Goal: Navigation & Orientation: Find specific page/section

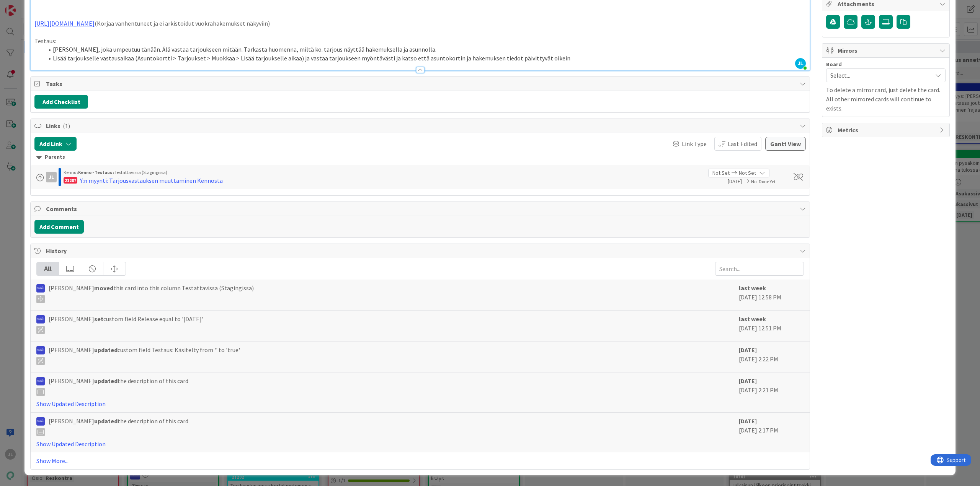
scroll to position [2143, 0]
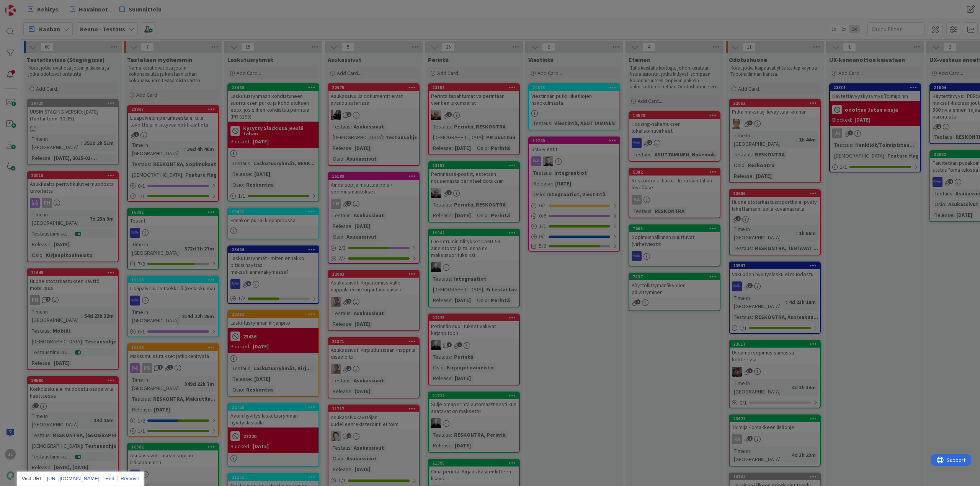
click at [96, 474] on link "[URL][DOMAIN_NAME]" at bounding box center [73, 479] width 52 height 10
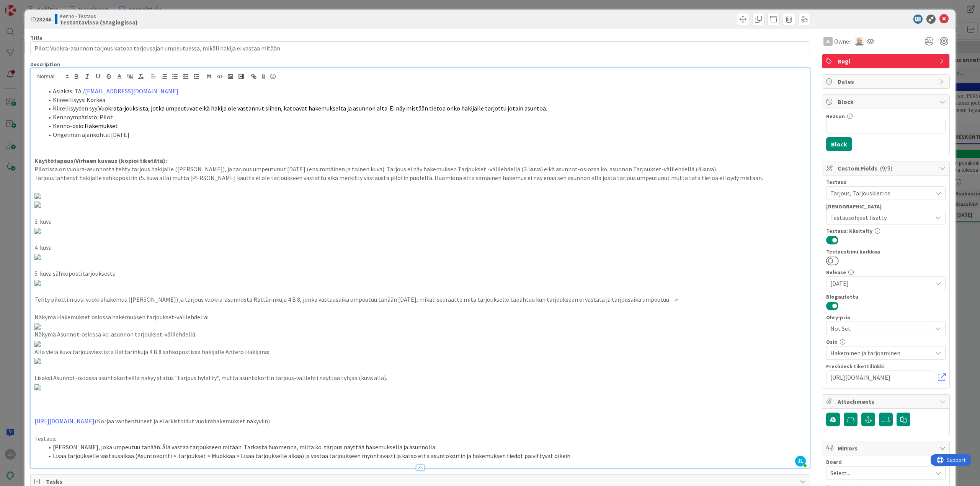
scroll to position [0, 0]
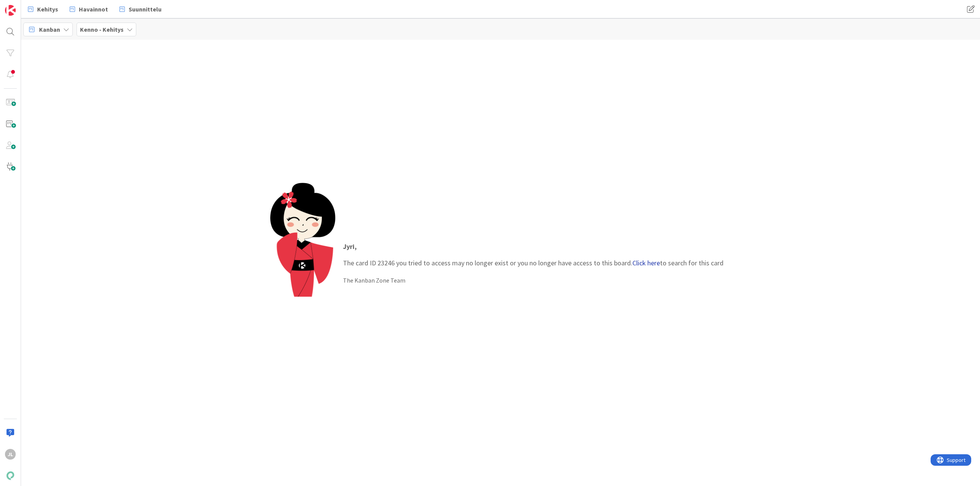
click at [652, 264] on link "Click here" at bounding box center [646, 263] width 28 height 9
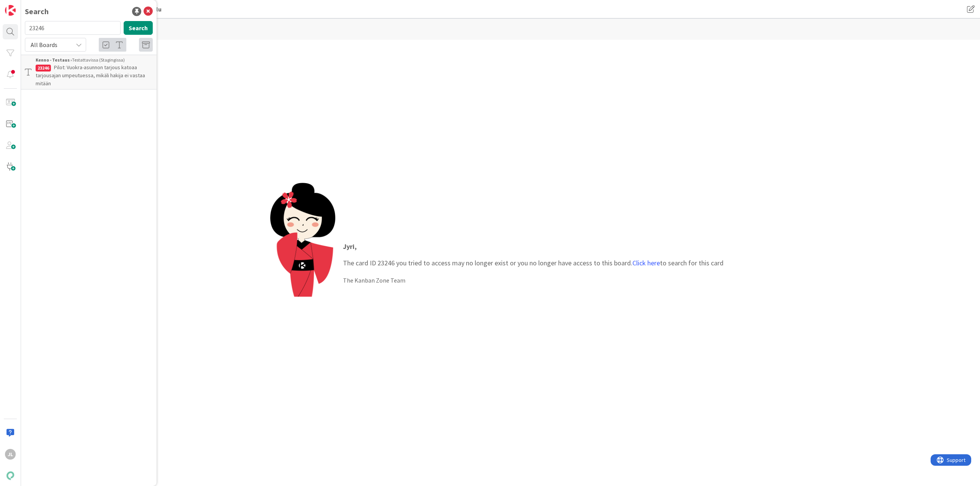
click at [107, 75] on span "Pilot: Vuokra-asunnon tarjous katoaa tarjousajan umpeutuessa, mikäli hakija ei …" at bounding box center [90, 75] width 109 height 23
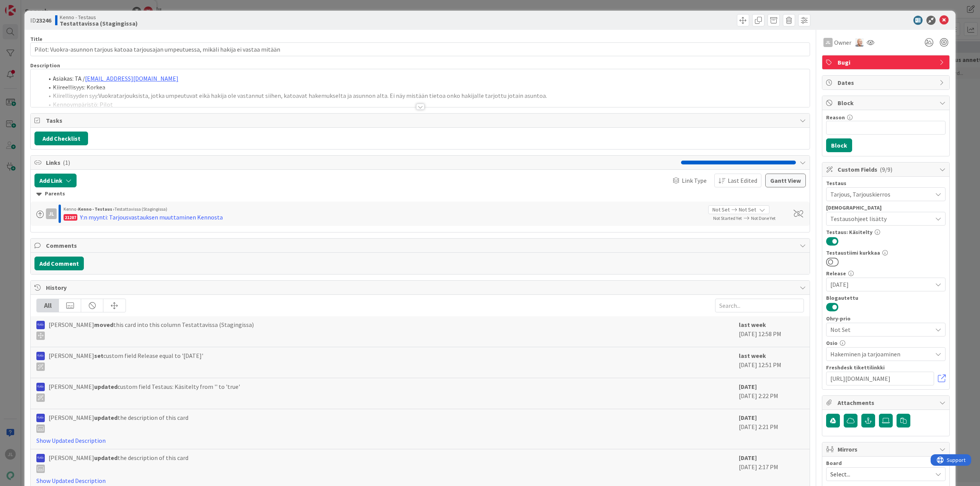
click at [215, 85] on div "Asiakas: TA / [EMAIL_ADDRESS][DOMAIN_NAME] Kiireellisyys: Korkea Kiirellisyyden…" at bounding box center [420, 88] width 779 height 38
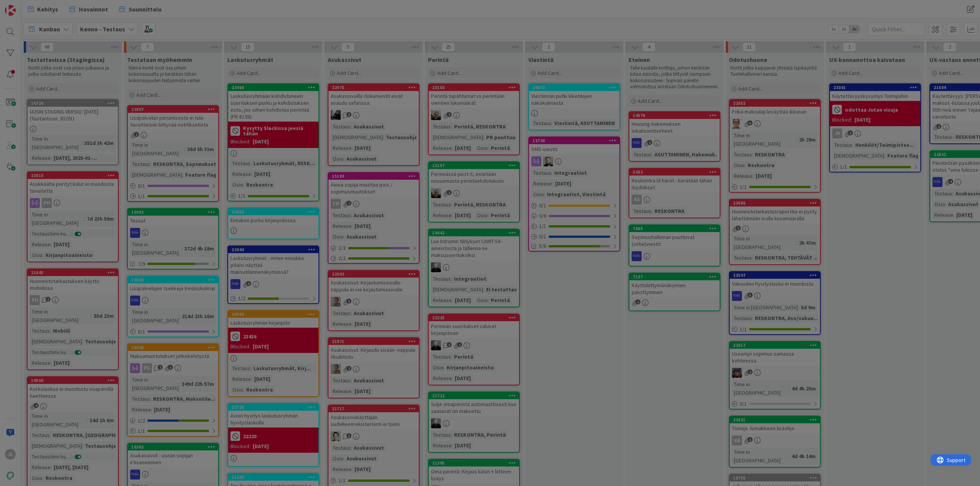
scroll to position [2296, 0]
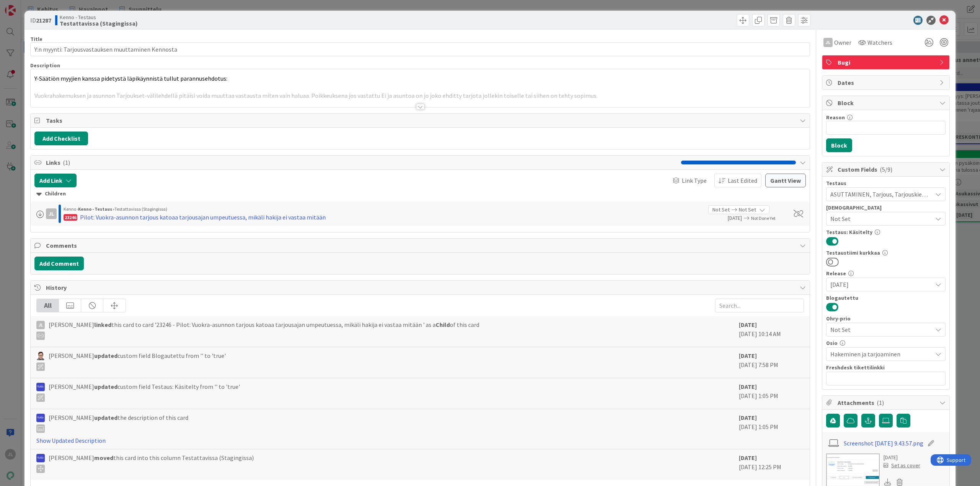
click at [166, 88] on div at bounding box center [420, 98] width 779 height 20
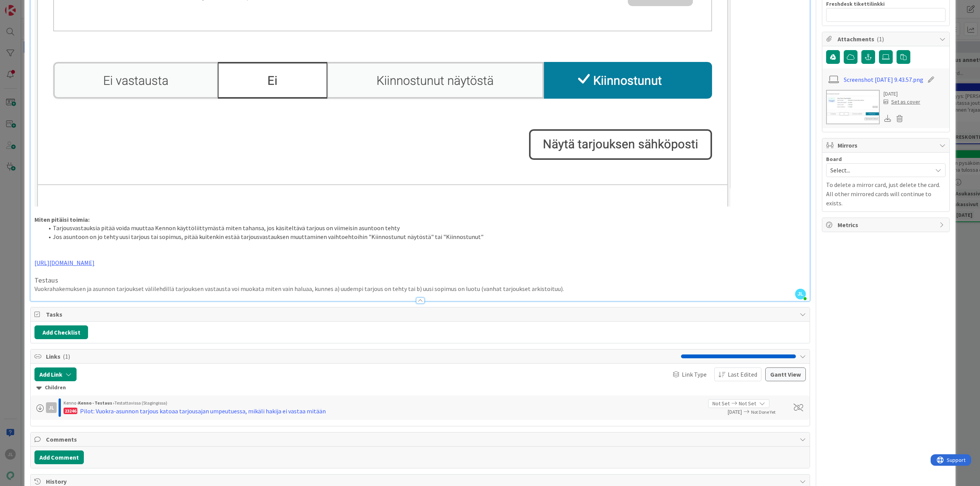
scroll to position [421, 0]
